Goal: Task Accomplishment & Management: Complete application form

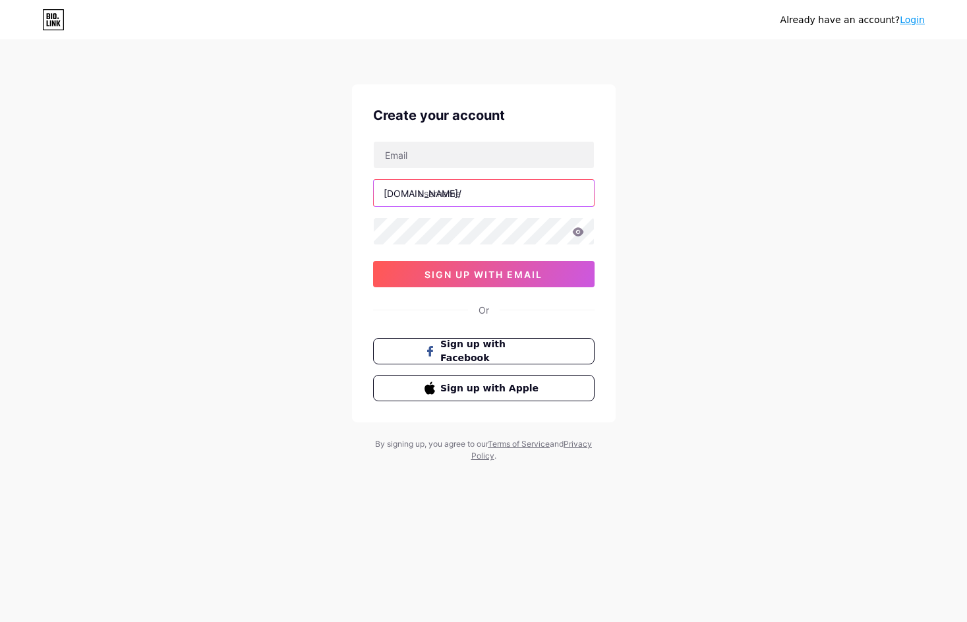
click at [453, 192] on input "text" at bounding box center [484, 193] width 220 height 26
click at [453, 171] on div "bio.link/ 0cAFcWeA6qjaWrQpGI_LoTJtaMRP6xn2dLyM9qq4XoDsamkKz5z0HS7n7Hpb3c5j3bvM8…" at bounding box center [483, 214] width 221 height 146
click at [453, 159] on input "text" at bounding box center [484, 155] width 220 height 26
click at [483, 152] on input "text" at bounding box center [484, 155] width 220 height 26
type input "dewa136slott"
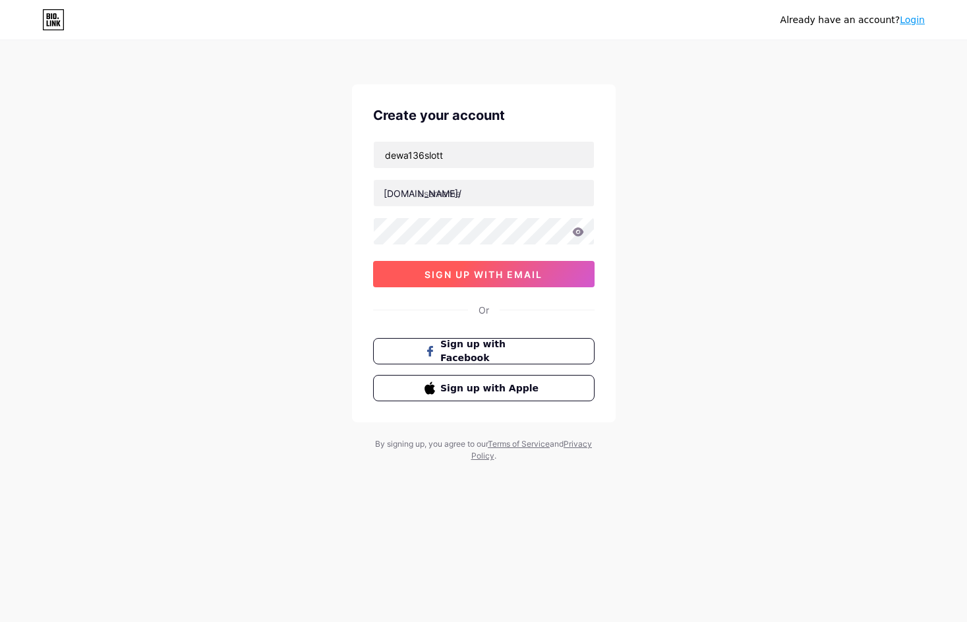
click at [504, 274] on span "sign up with email" at bounding box center [483, 274] width 118 height 11
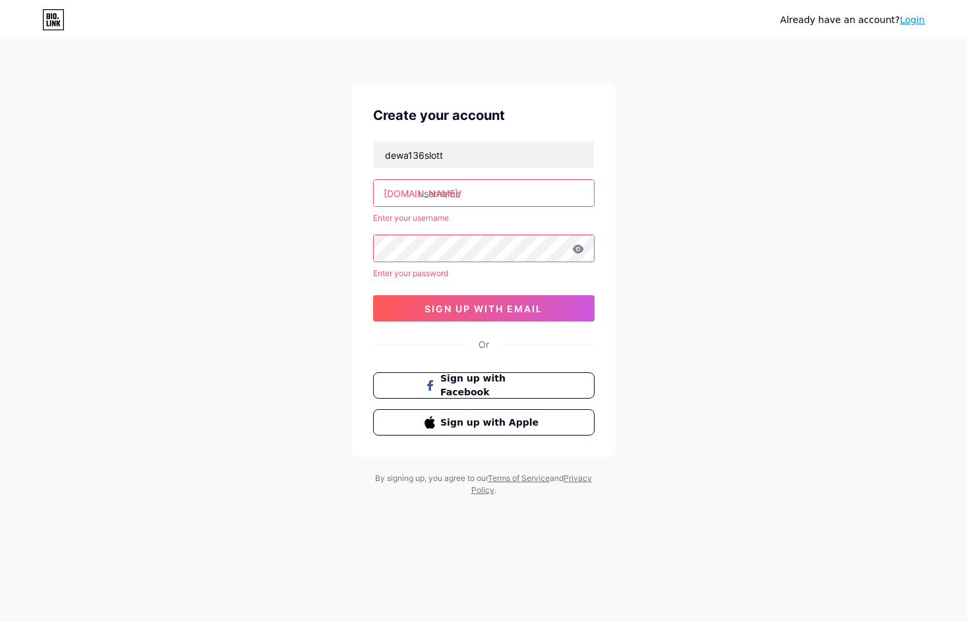
click at [482, 194] on input "text" at bounding box center [484, 193] width 220 height 26
click at [499, 308] on span "sign up with email" at bounding box center [483, 308] width 118 height 11
click at [500, 308] on span "sign up with email" at bounding box center [483, 308] width 118 height 11
click at [915, 22] on link "Login" at bounding box center [911, 19] width 25 height 11
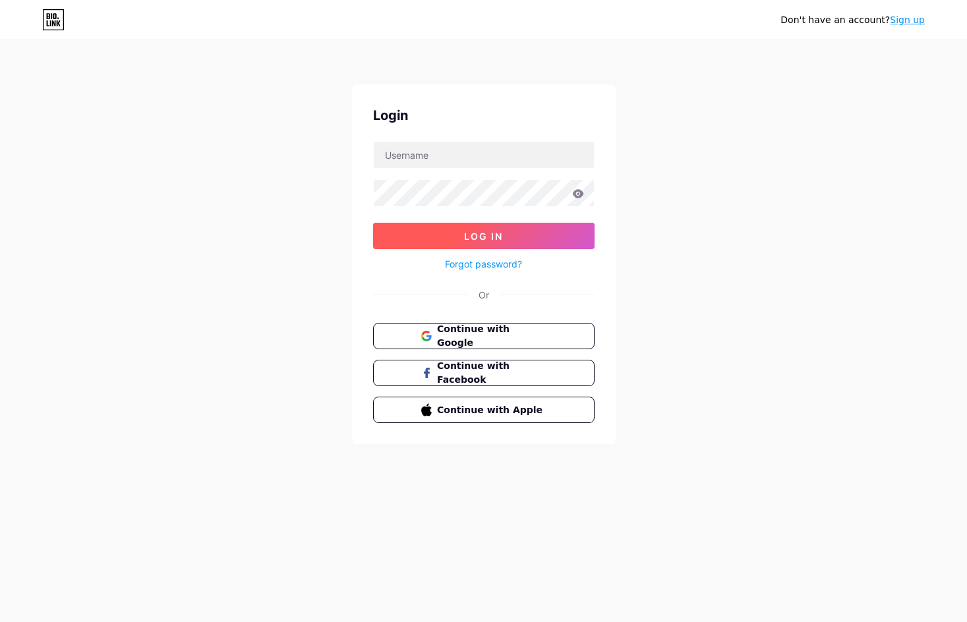
click at [530, 232] on button "Log In" at bounding box center [483, 236] width 221 height 26
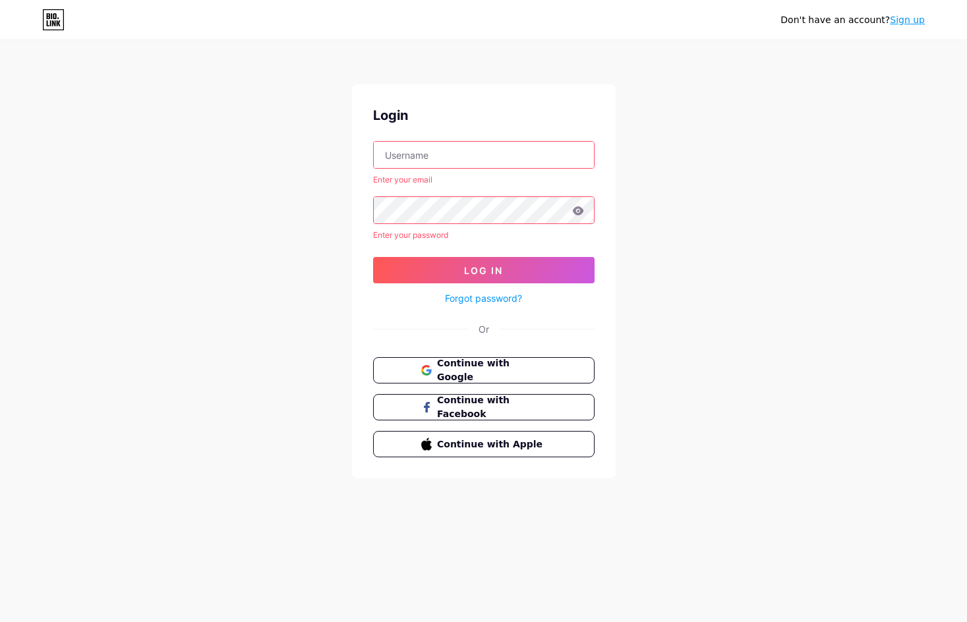
click at [530, 161] on input "text" at bounding box center [484, 155] width 220 height 26
click at [523, 380] on button "Continue with Google" at bounding box center [483, 370] width 225 height 27
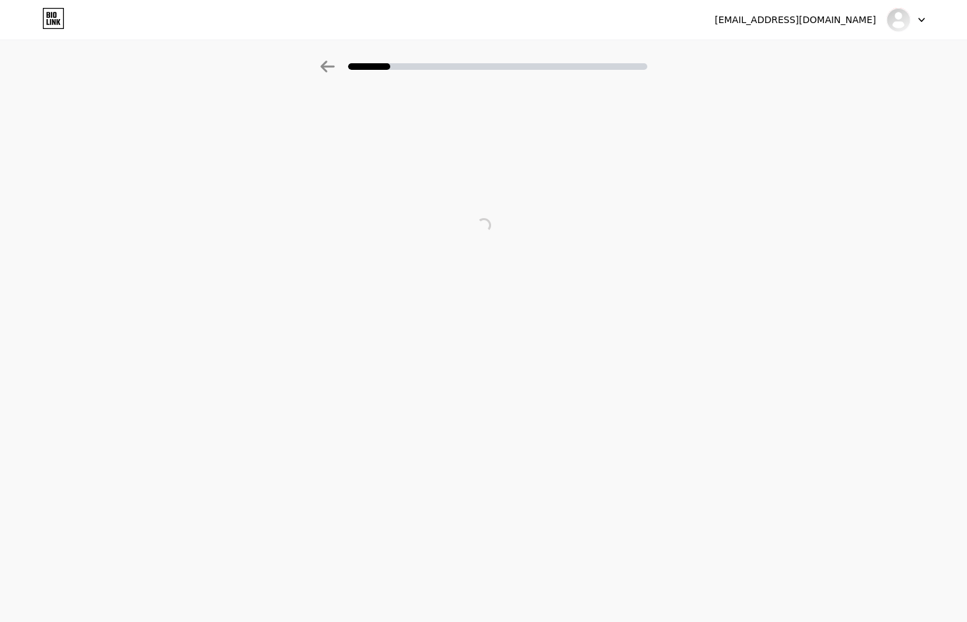
click at [409, 264] on div at bounding box center [483, 226] width 967 height 264
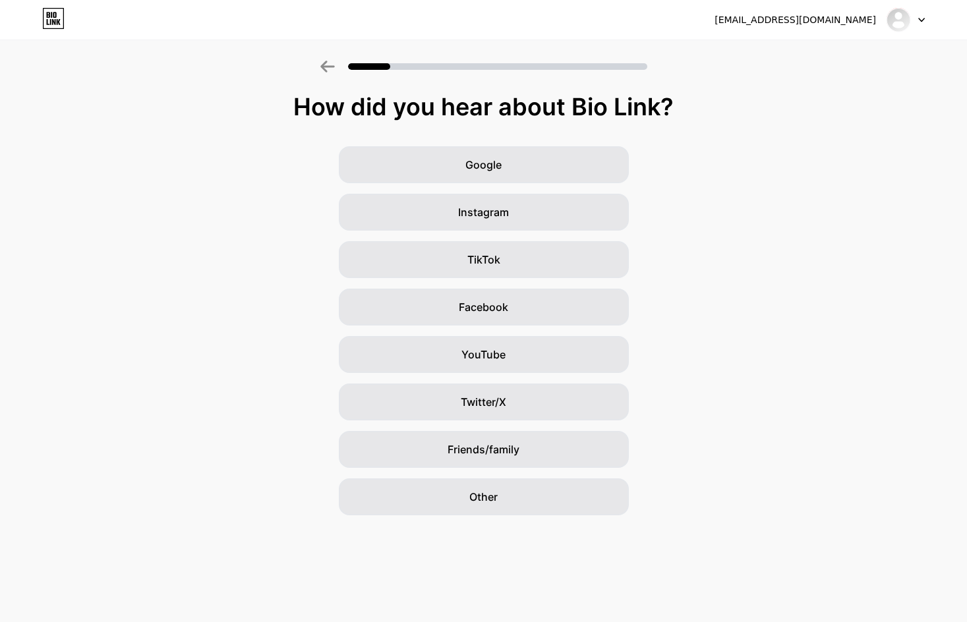
drag, startPoint x: 495, startPoint y: 165, endPoint x: 507, endPoint y: 192, distance: 30.4
click at [498, 161] on span "Google" at bounding box center [483, 165] width 36 height 16
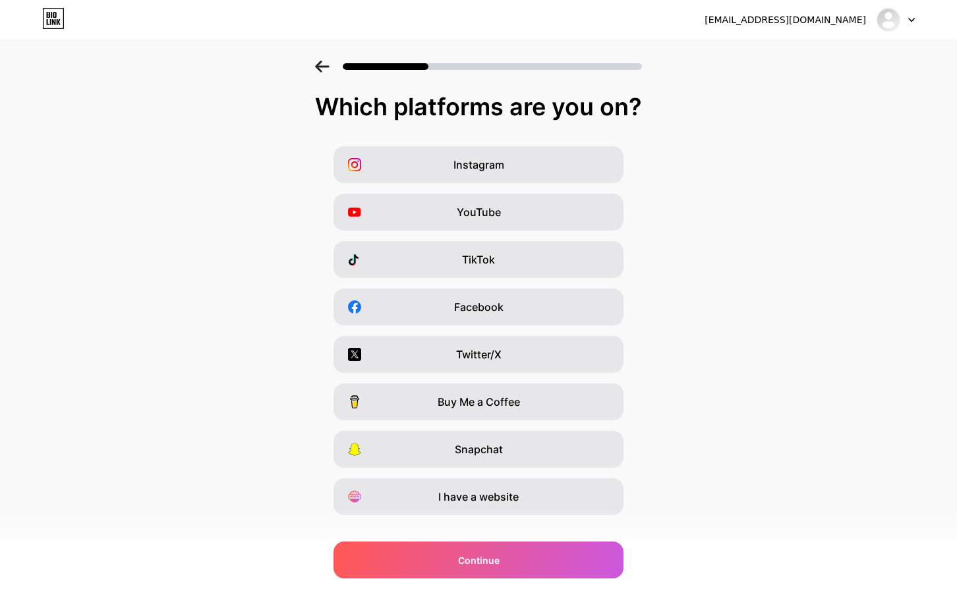
click at [329, 76] on div at bounding box center [478, 63] width 957 height 46
click at [327, 65] on icon at bounding box center [322, 67] width 14 height 12
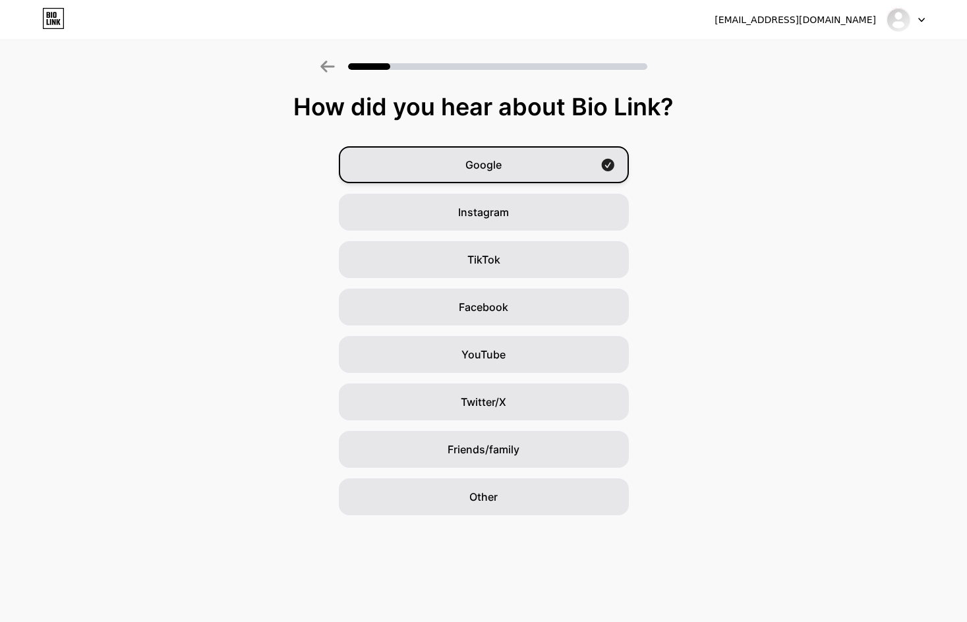
click at [498, 159] on span "Google" at bounding box center [483, 165] width 36 height 16
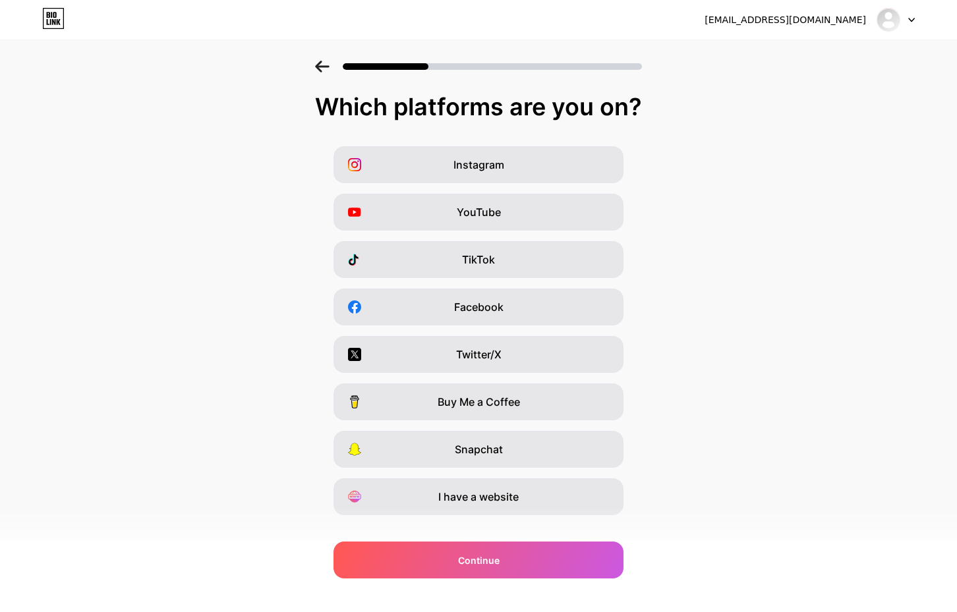
click at [441, 111] on div "Which platforms are you on?" at bounding box center [478, 107] width 930 height 26
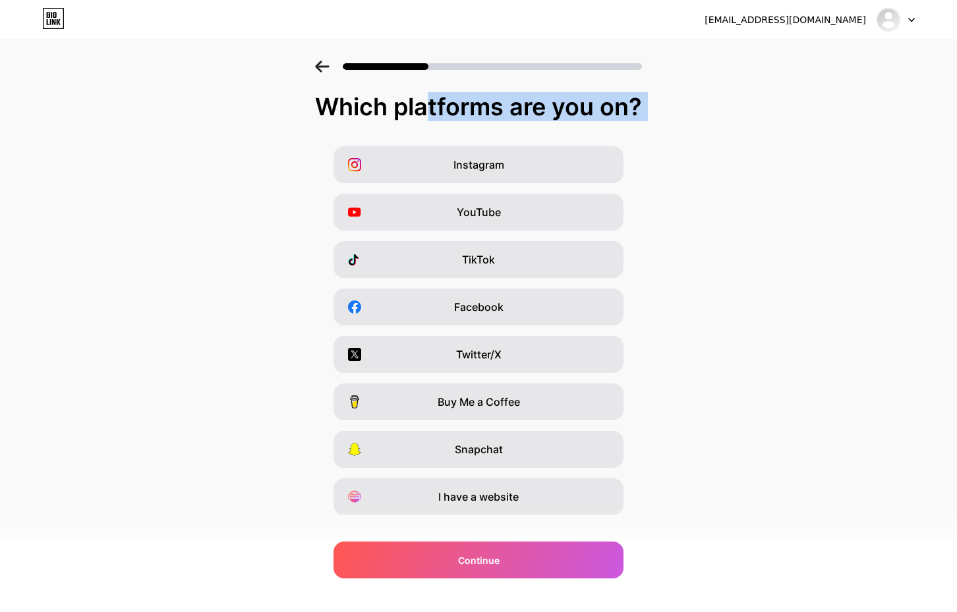
click at [441, 111] on div "Which platforms are you on?" at bounding box center [478, 107] width 930 height 26
copy div "Which platforms are you on?"
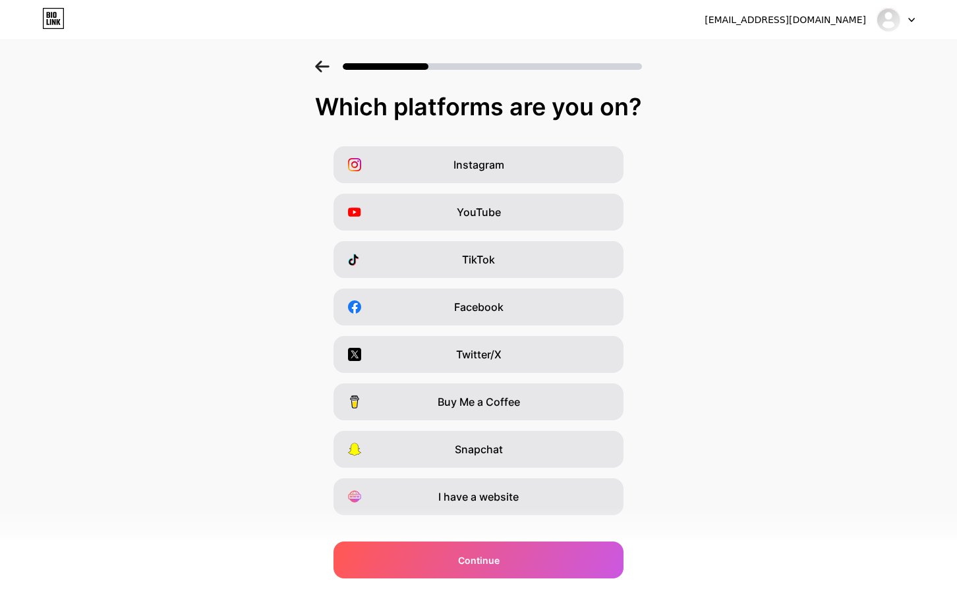
click at [671, 300] on div "Instagram YouTube TikTok Facebook Twitter/X Buy Me a Coffee Snapchat I have a w…" at bounding box center [479, 330] width 944 height 369
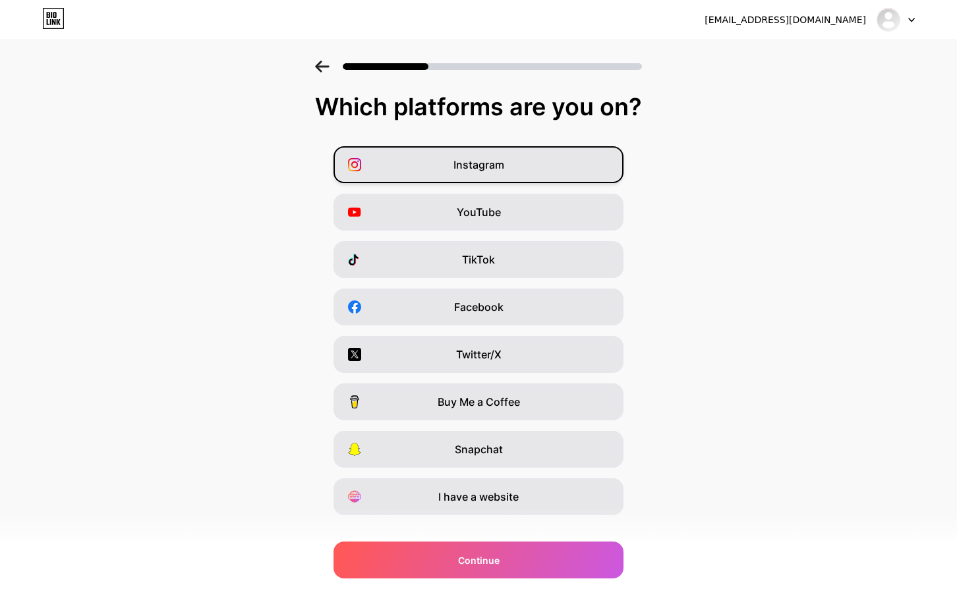
click at [461, 163] on span "Instagram" at bounding box center [478, 165] width 51 height 16
click at [461, 291] on div "Facebook" at bounding box center [478, 307] width 290 height 37
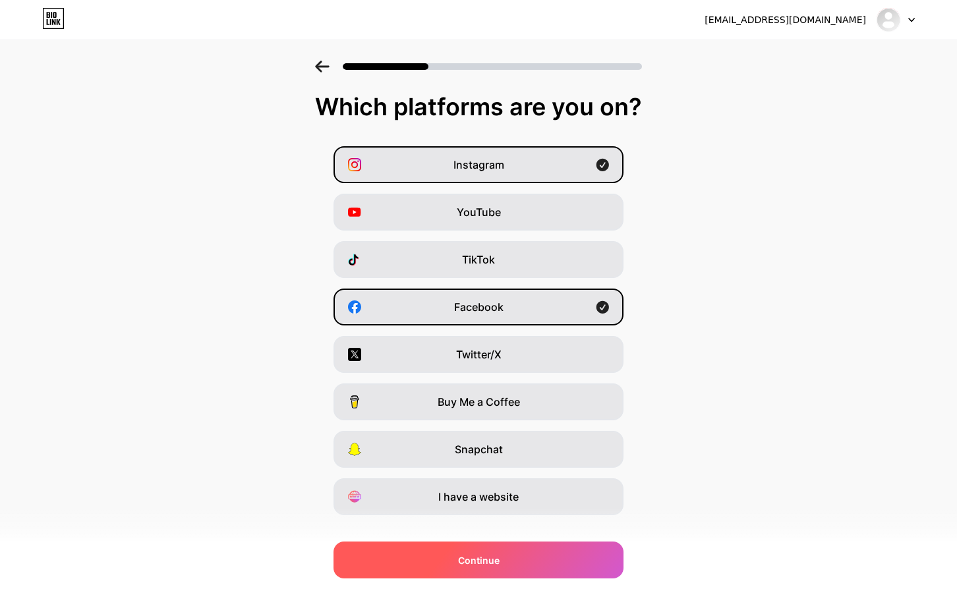
click at [525, 557] on div "Continue" at bounding box center [478, 560] width 290 height 37
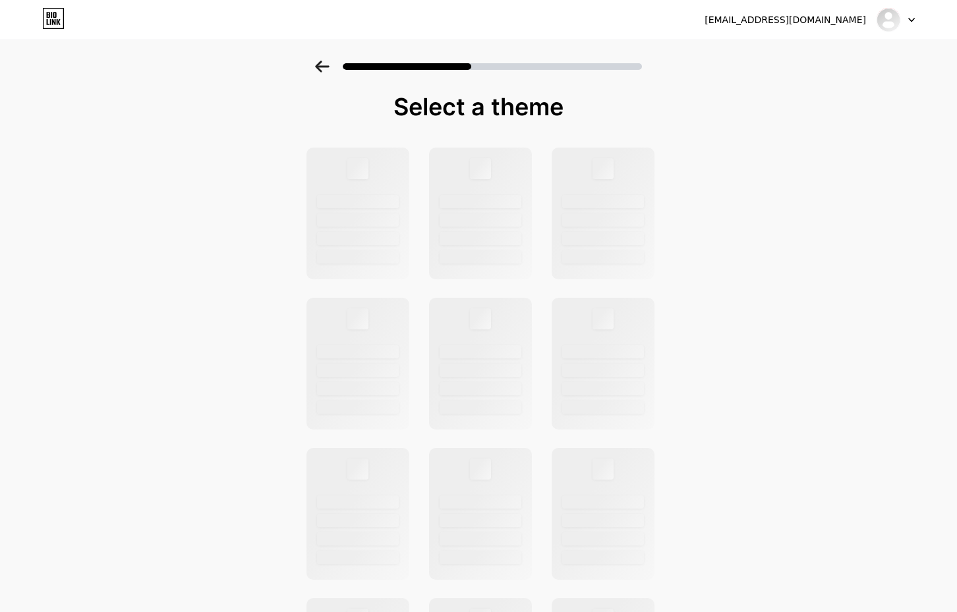
click at [327, 69] on icon at bounding box center [322, 67] width 14 height 12
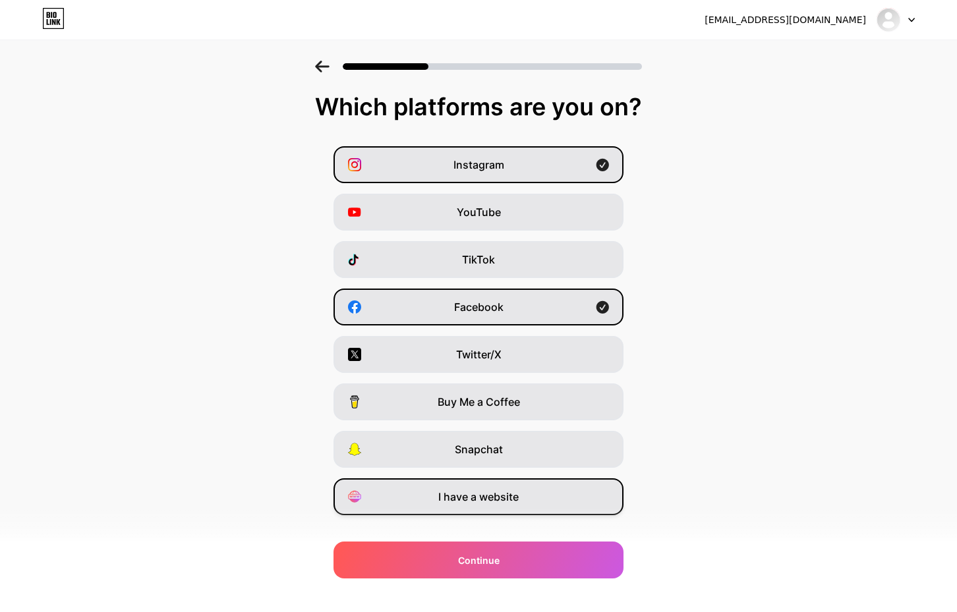
click at [461, 502] on span "I have a website" at bounding box center [478, 497] width 80 height 16
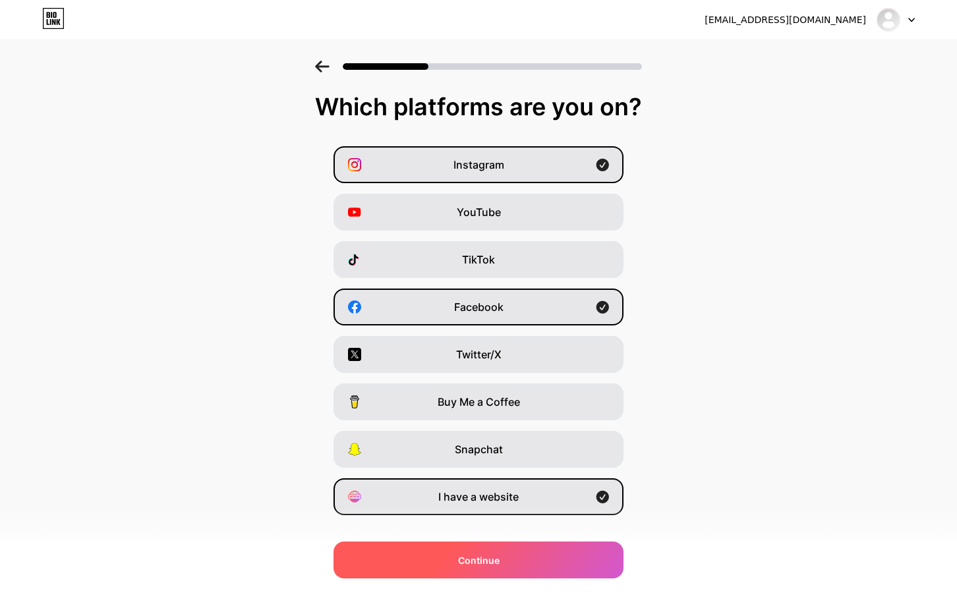
click at [527, 560] on div "Continue" at bounding box center [478, 560] width 290 height 37
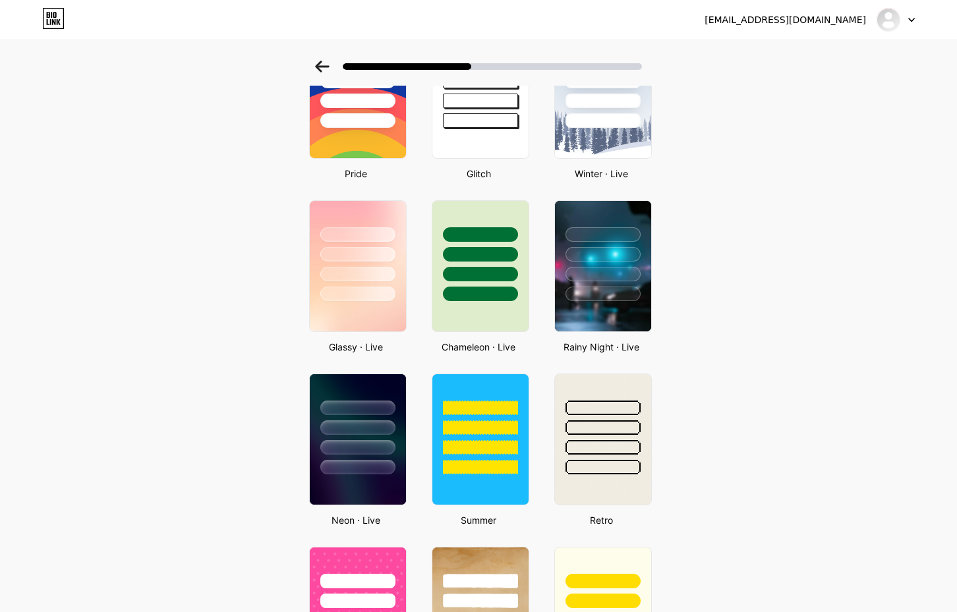
scroll to position [264, 0]
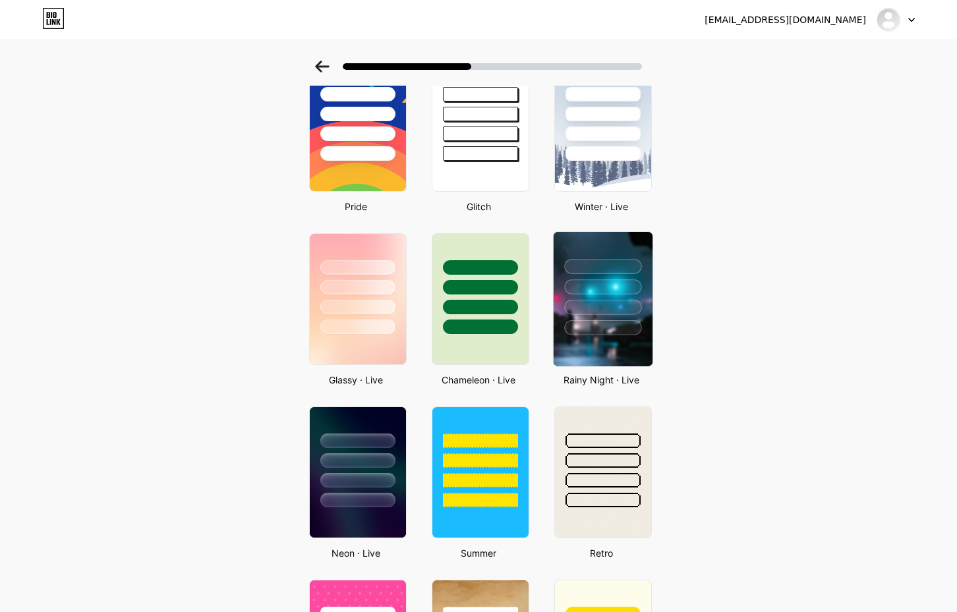
click at [604, 293] on div at bounding box center [602, 286] width 77 height 15
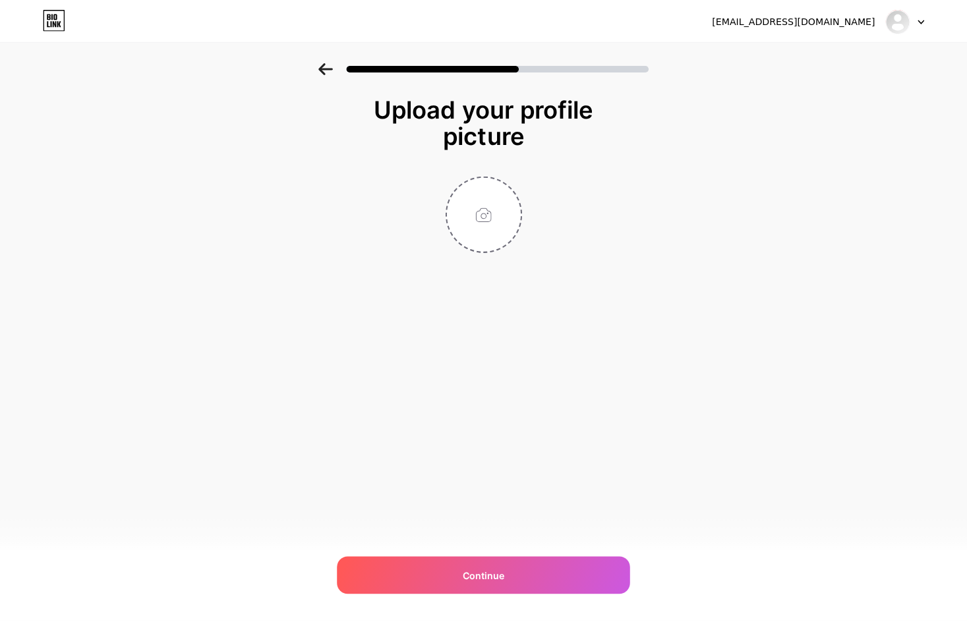
scroll to position [0, 0]
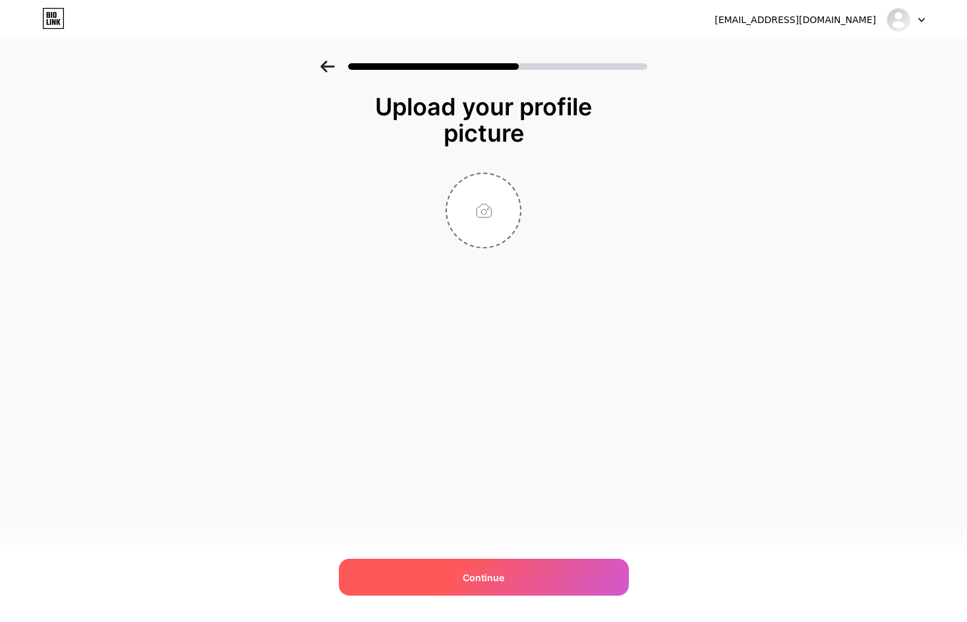
click at [519, 566] on div "Continue" at bounding box center [484, 577] width 290 height 37
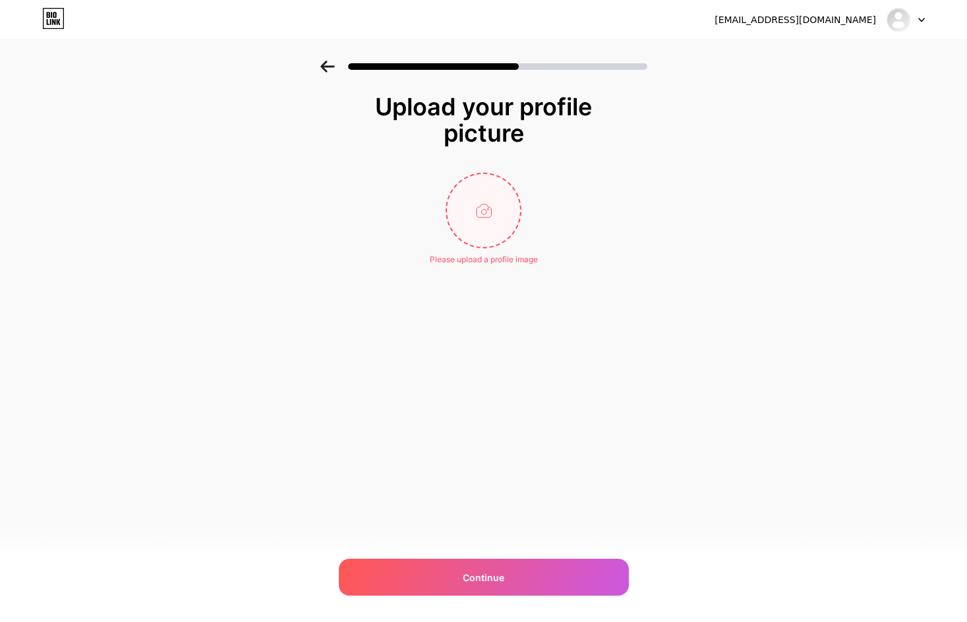
click at [491, 206] on input "file" at bounding box center [483, 210] width 73 height 73
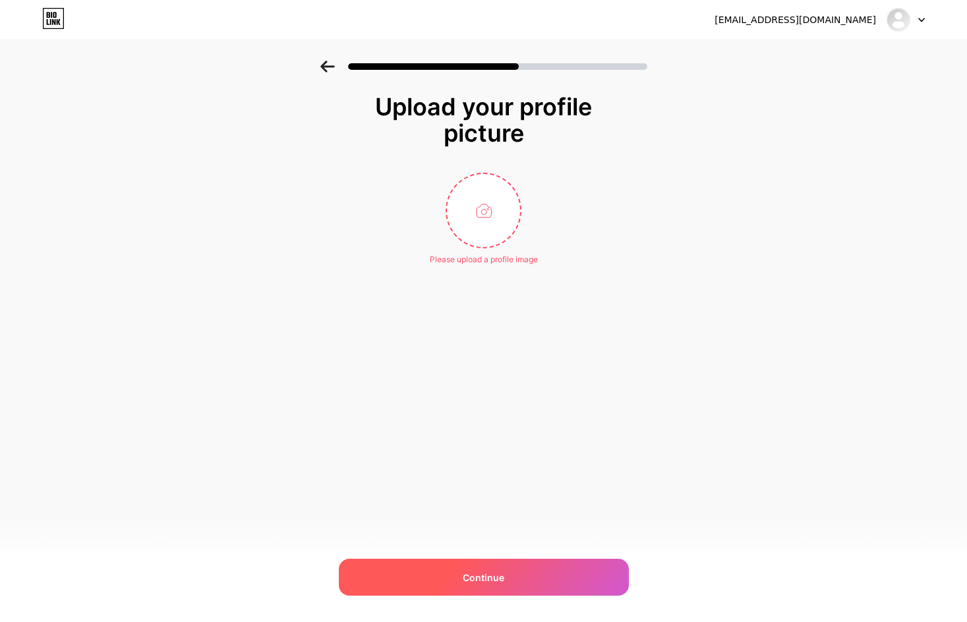
click at [509, 569] on div "Continue" at bounding box center [484, 577] width 290 height 37
click at [466, 563] on div "Continue" at bounding box center [484, 577] width 290 height 37
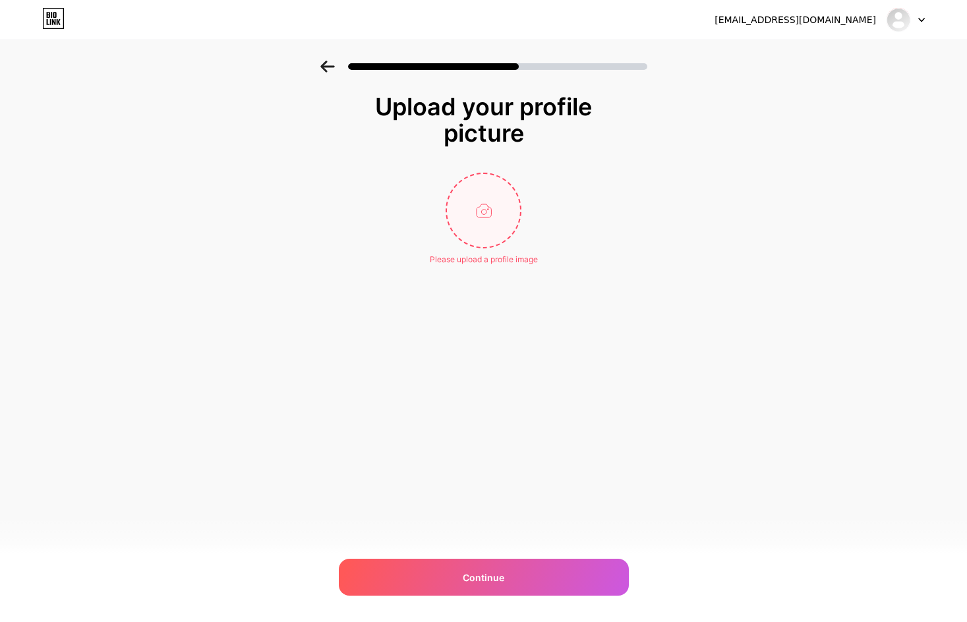
click at [475, 202] on input "file" at bounding box center [483, 210] width 73 height 73
type input "C:\fakepath\as.png"
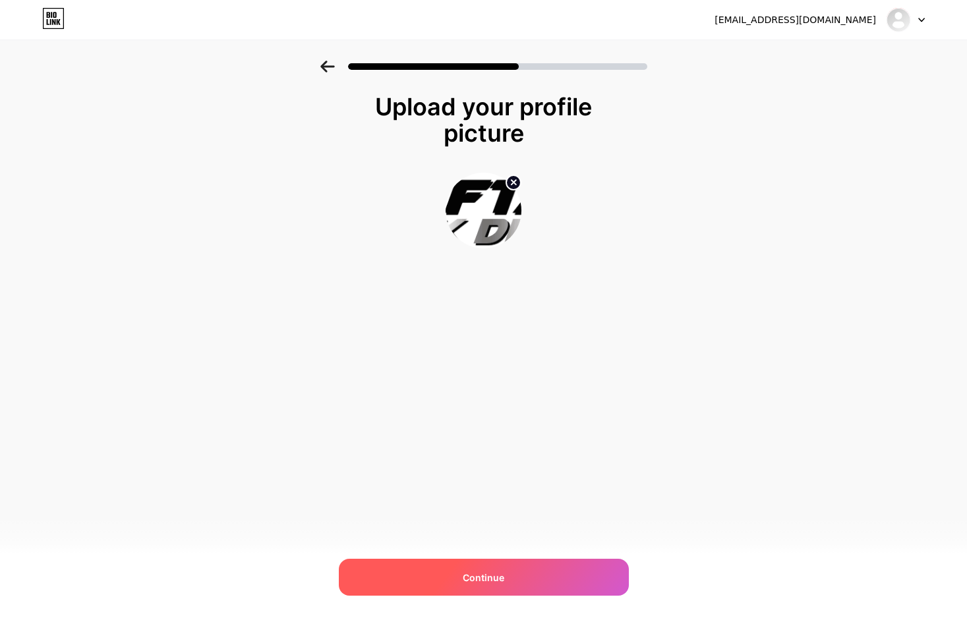
click at [538, 585] on div "Continue" at bounding box center [484, 577] width 290 height 37
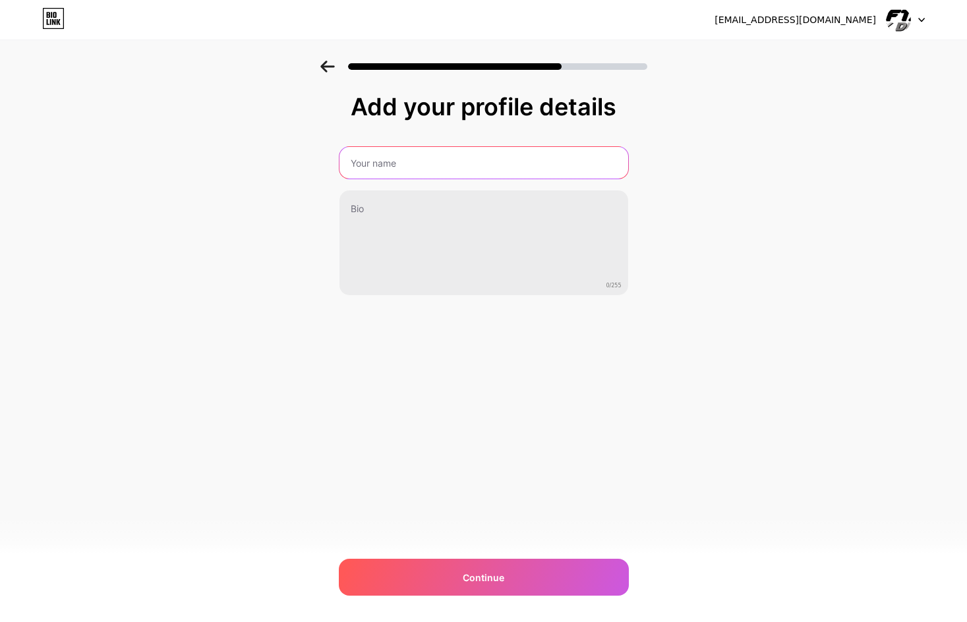
click at [443, 166] on input "text" at bounding box center [483, 163] width 289 height 32
type input "hoki78"
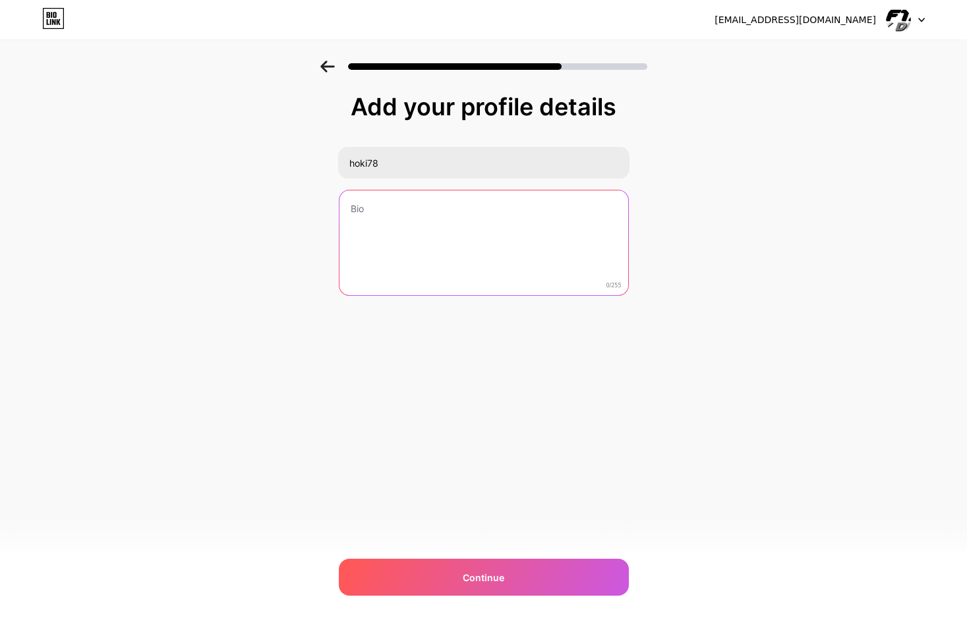
click at [401, 293] on textarea at bounding box center [483, 243] width 289 height 106
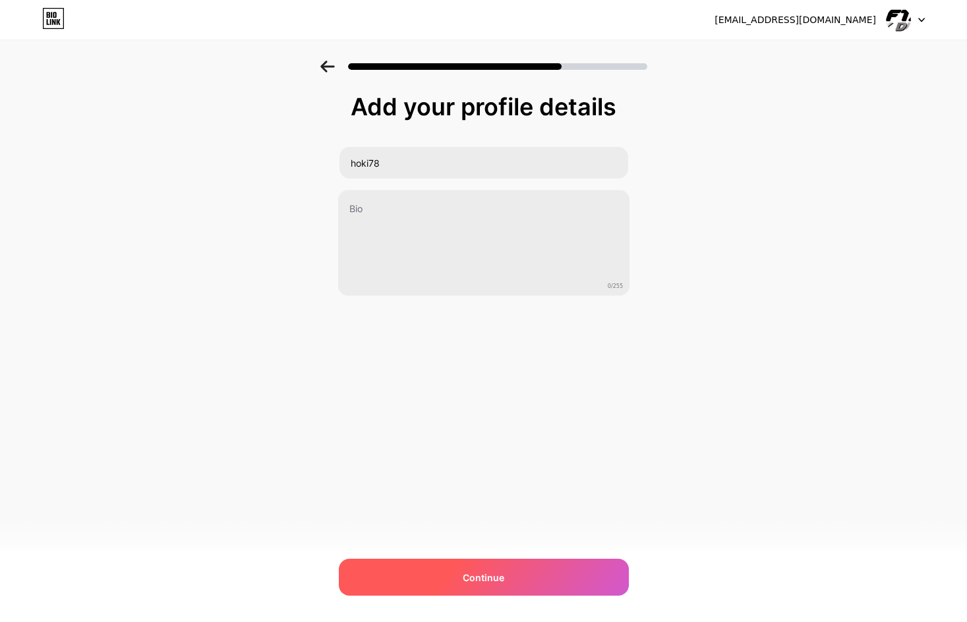
click at [503, 569] on div "Continue" at bounding box center [484, 577] width 290 height 37
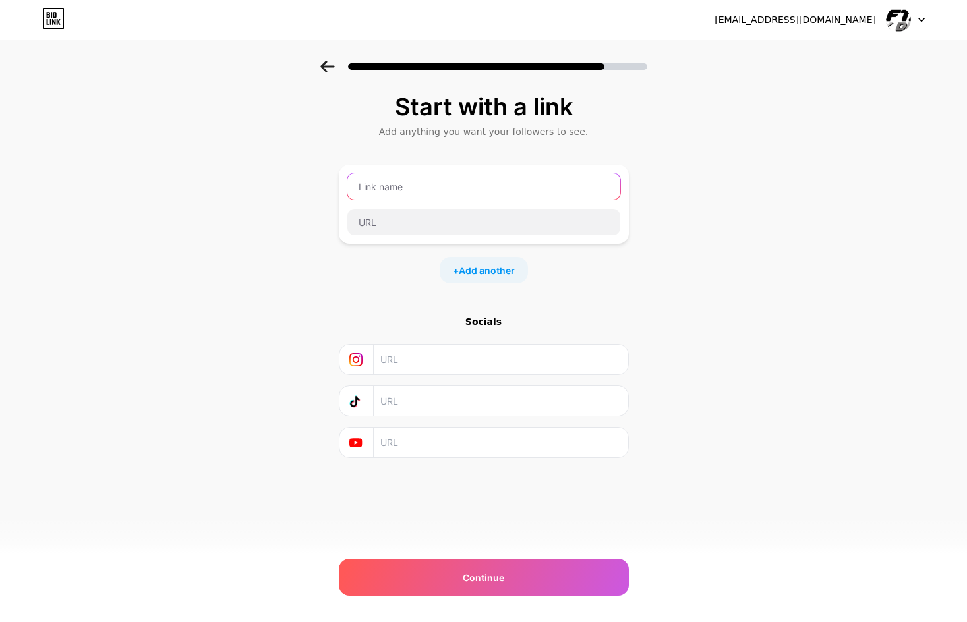
click at [503, 198] on input "text" at bounding box center [483, 186] width 273 height 26
